Goal: Register for event/course

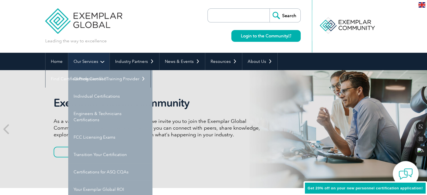
click at [93, 61] on link "Our Services" at bounding box center [88, 61] width 41 height 17
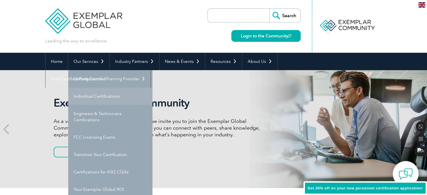
click at [102, 98] on link "Individual Certifications" at bounding box center [110, 95] width 84 height 17
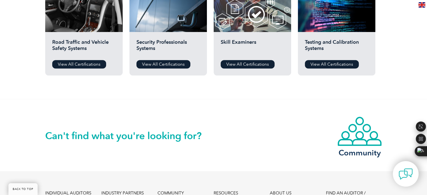
scroll to position [365, 0]
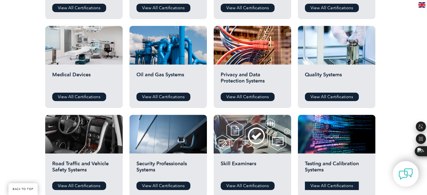
click at [329, 186] on link "View All Certifications" at bounding box center [332, 185] width 54 height 8
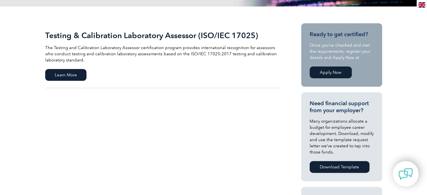
scroll to position [121, 0]
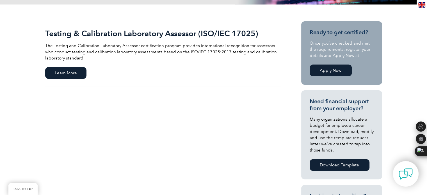
click at [324, 70] on link "Apply Now" at bounding box center [330, 70] width 42 height 12
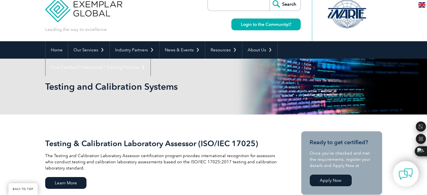
scroll to position [0, 0]
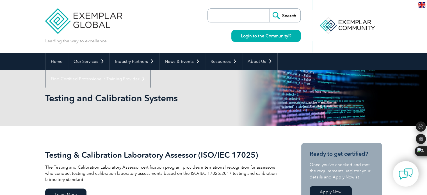
click at [418, 4] on img at bounding box center [421, 4] width 7 height 5
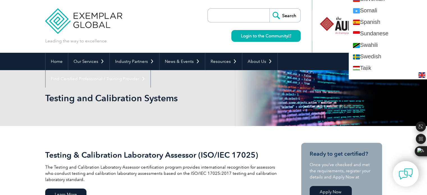
scroll to position [952, 0]
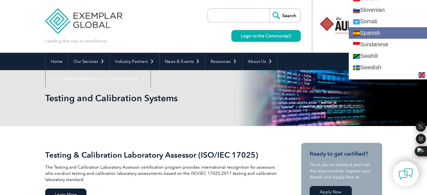
click at [392, 27] on link "Spanish" at bounding box center [387, 32] width 78 height 11
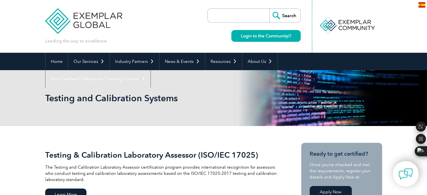
click at [420, 5] on img at bounding box center [421, 4] width 7 height 5
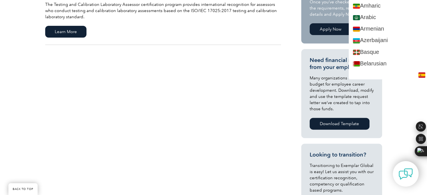
scroll to position [0, 0]
click at [255, 62] on div "Testing & Calibration Laboratory Assessor (ISO/IEC 17025) The Testing and Calib…" at bounding box center [213, 144] width 337 height 363
